Goal: Information Seeking & Learning: Learn about a topic

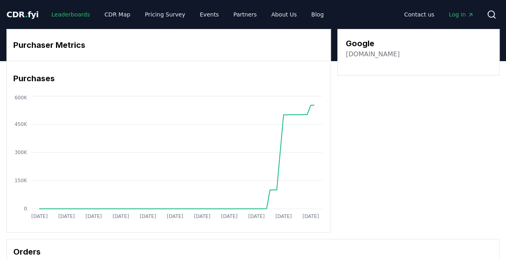
click at [60, 18] on link "Leaderboards" at bounding box center [71, 14] width 52 height 15
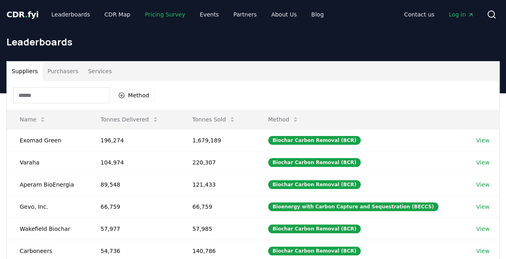
click at [153, 16] on link "Pricing Survey" at bounding box center [165, 14] width 53 height 15
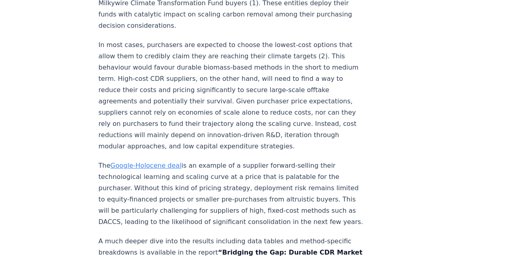
scroll to position [1395, 0]
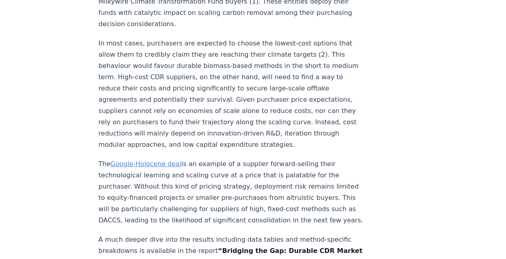
click at [157, 160] on link "Google-Holocene deal" at bounding box center [145, 164] width 71 height 8
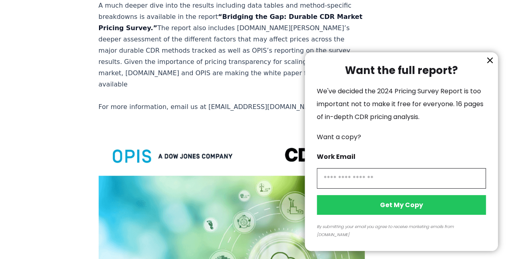
scroll to position [1564, 0]
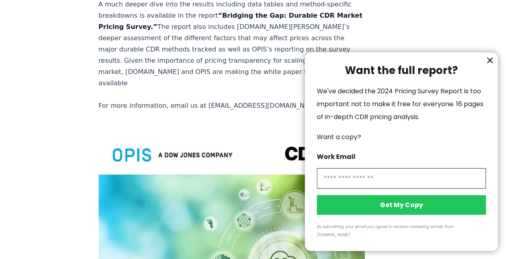
click at [489, 63] on icon "information" at bounding box center [490, 60] width 5 height 5
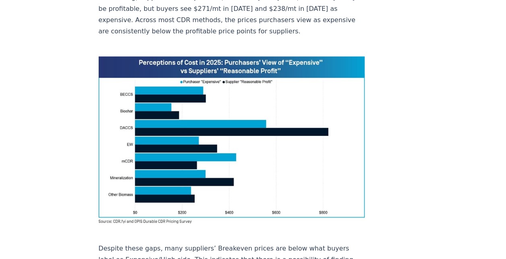
scroll to position [573, 0]
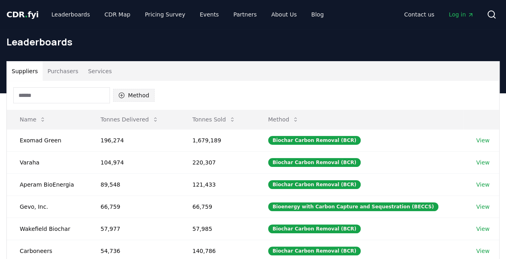
click at [126, 97] on button "Method" at bounding box center [133, 95] width 41 height 13
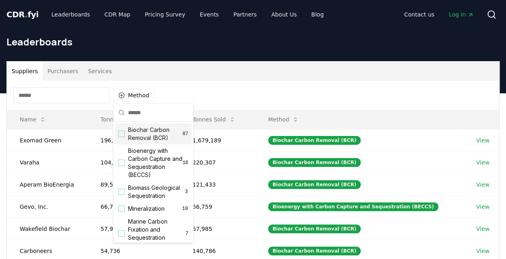
click at [121, 135] on div "Suggestions" at bounding box center [121, 134] width 6 height 6
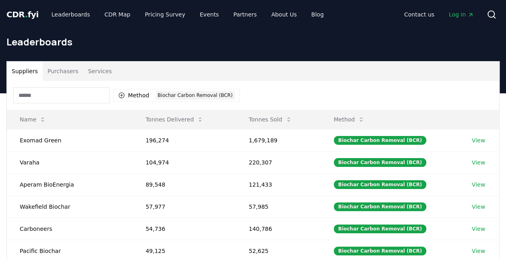
click at [365, 56] on div "Leaderboards" at bounding box center [253, 45] width 506 height 32
click at [477, 141] on link "View" at bounding box center [478, 141] width 13 height 8
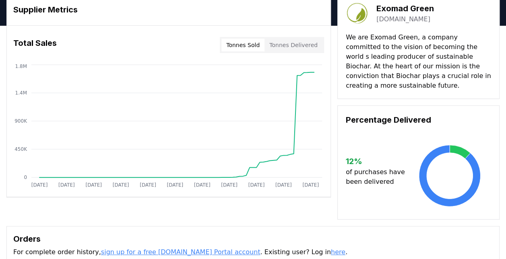
scroll to position [25, 0]
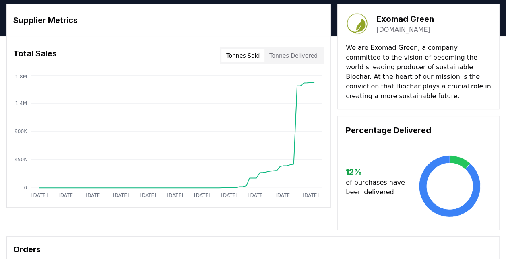
click at [294, 49] on button "Tonnes Delivered" at bounding box center [294, 55] width 58 height 13
click at [244, 57] on button "Tonnes Sold" at bounding box center [243, 55] width 43 height 13
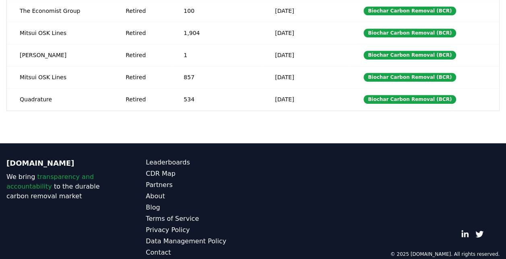
scroll to position [0, 0]
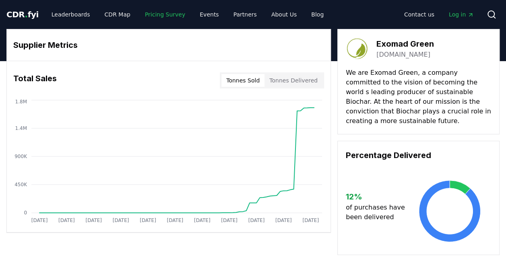
click at [153, 14] on link "Pricing Survey" at bounding box center [165, 14] width 53 height 15
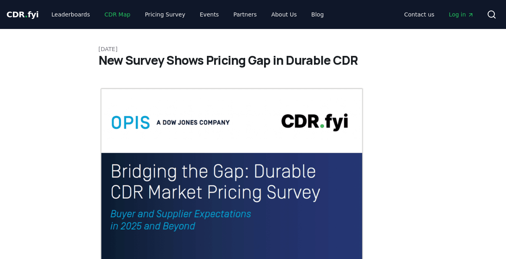
click at [114, 10] on link "CDR Map" at bounding box center [117, 14] width 39 height 15
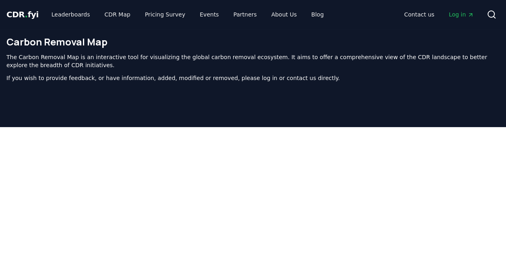
scroll to position [3, 0]
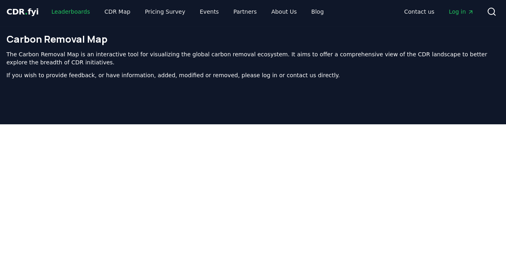
click at [68, 13] on link "Leaderboards" at bounding box center [71, 11] width 52 height 15
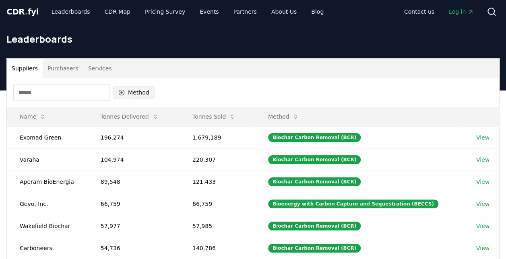
click at [137, 93] on button "Method" at bounding box center [133, 92] width 41 height 13
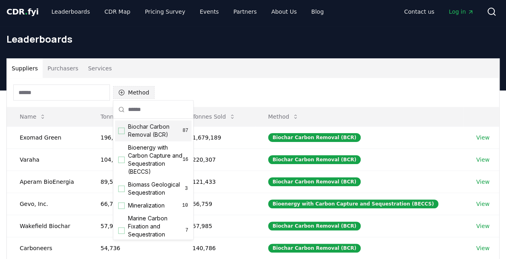
click at [137, 93] on button "Method" at bounding box center [133, 92] width 41 height 13
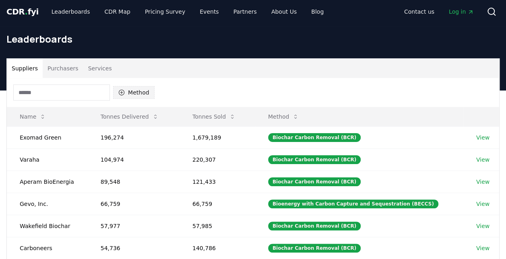
click at [137, 93] on button "Method" at bounding box center [133, 92] width 41 height 13
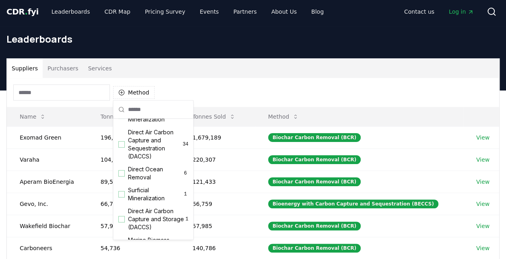
scroll to position [204, 0]
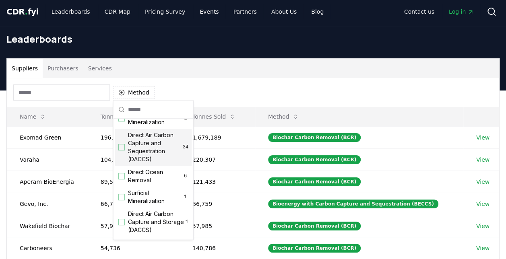
click at [120, 151] on div "Suggestions" at bounding box center [121, 147] width 6 height 6
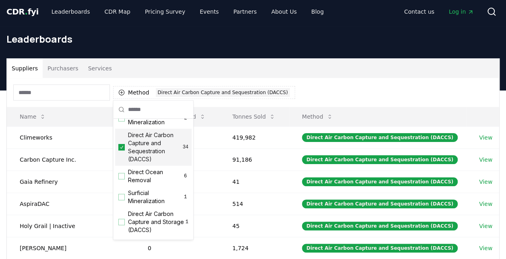
click at [386, 67] on div "Suppliers Purchasers Services" at bounding box center [253, 68] width 493 height 19
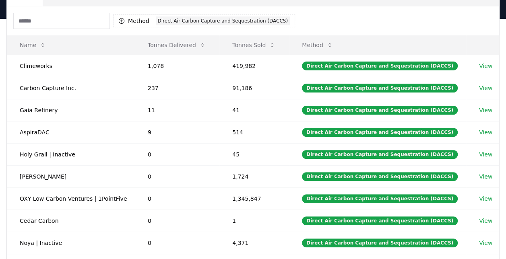
scroll to position [56, 0]
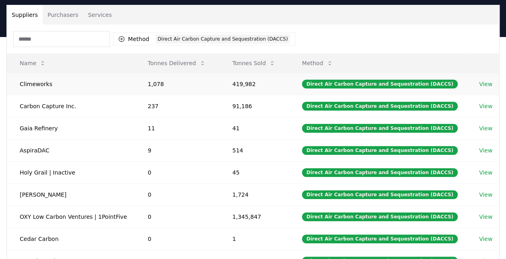
click at [488, 84] on link "View" at bounding box center [485, 84] width 13 height 8
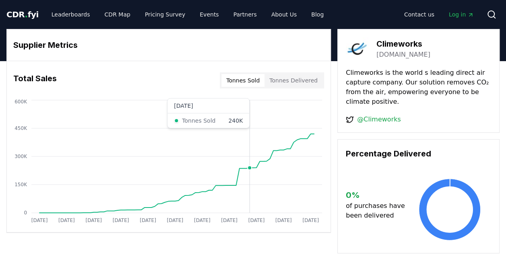
click at [251, 148] on icon "[DATE] [DATE] [DATE] [DATE] [DATE] [DATE] [DATE] [DATE] [DATE] [DATE] [DATE] 0 …" at bounding box center [165, 162] width 317 height 129
click at [19, 15] on span "CDR . fyi" at bounding box center [22, 15] width 32 height 10
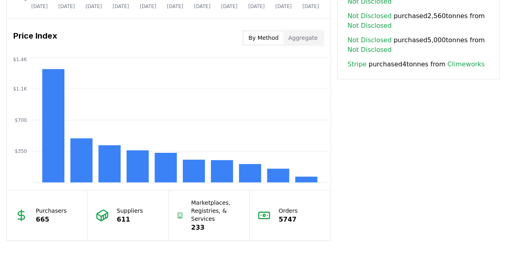
scroll to position [649, 0]
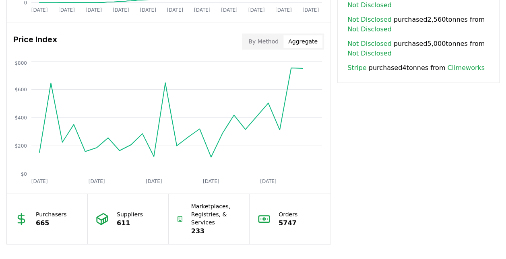
click at [309, 36] on button "Aggregate" at bounding box center [303, 41] width 39 height 13
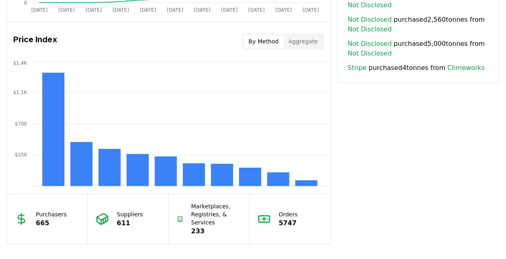
click at [274, 42] on button "By Method" at bounding box center [264, 41] width 40 height 13
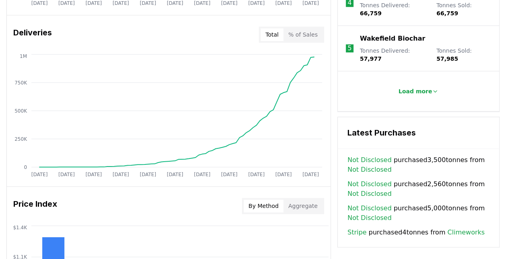
scroll to position [483, 0]
